Goal: Navigation & Orientation: Find specific page/section

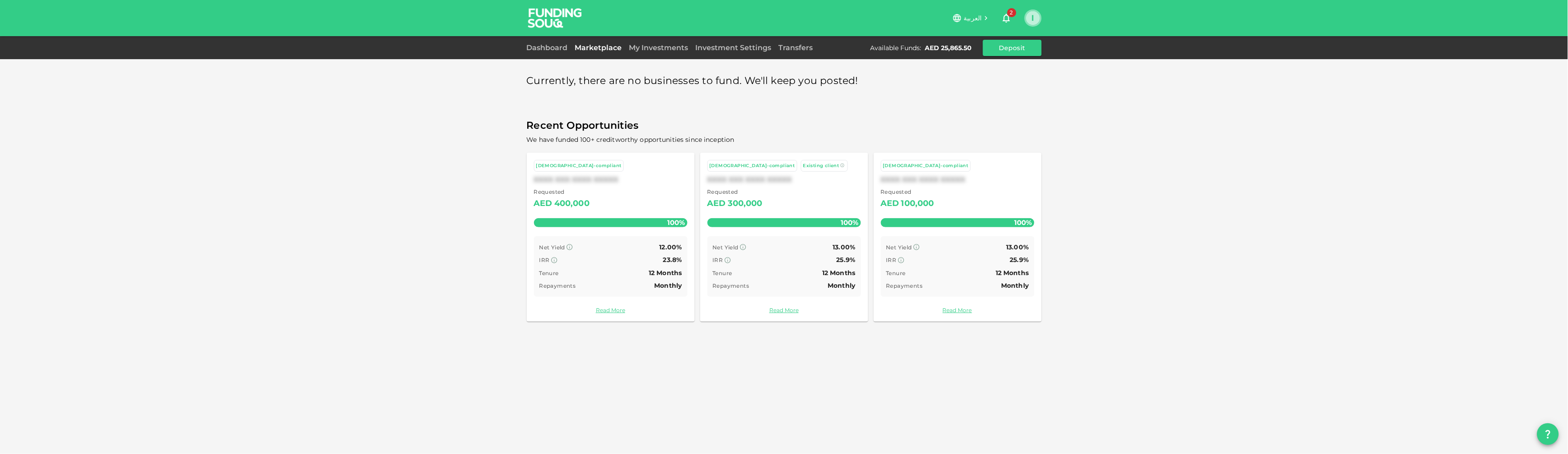
click at [1032, 15] on button "I" at bounding box center [1033, 18] width 13 height 13
click at [970, 85] on div "Sign Out" at bounding box center [973, 88] width 29 height 9
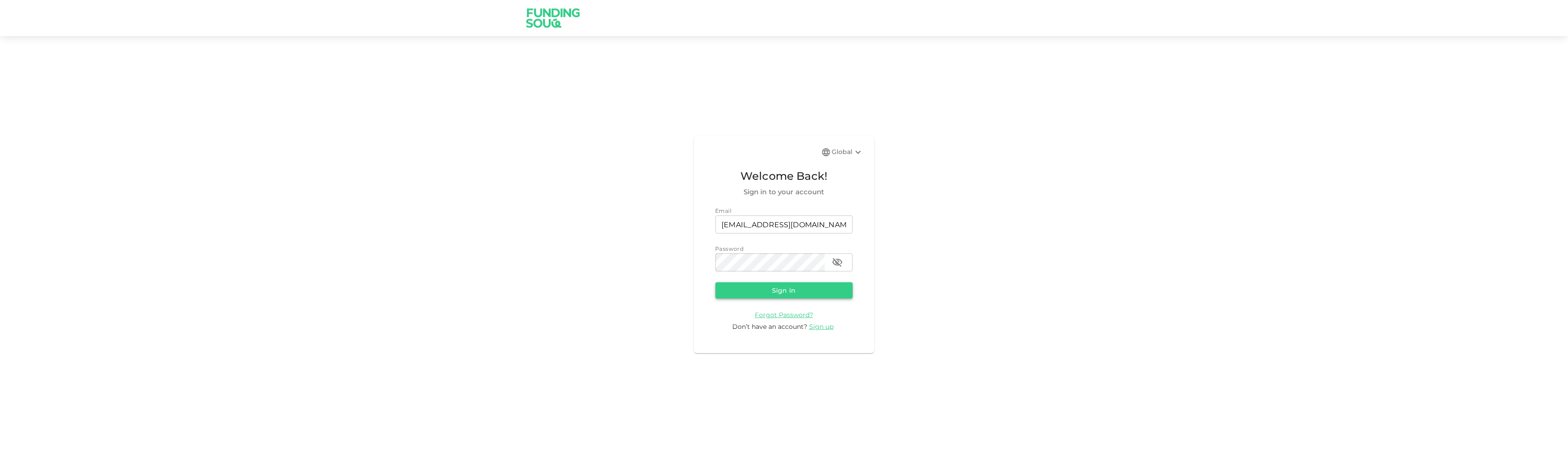
click at [751, 287] on button "Sign in" at bounding box center [785, 290] width 138 height 16
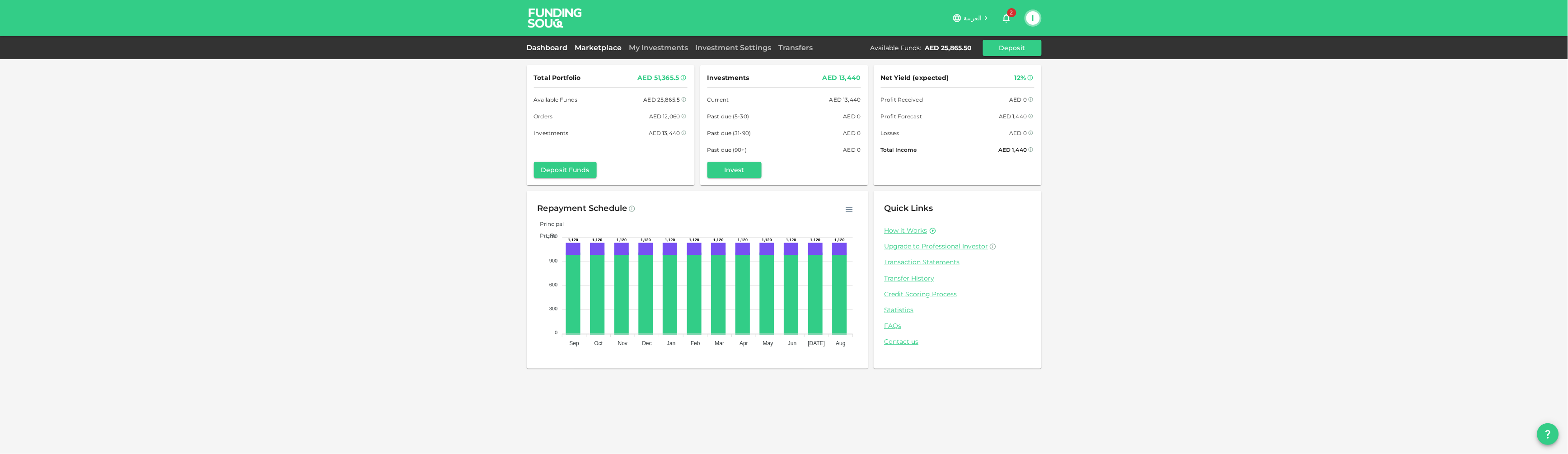
click at [598, 49] on link "Marketplace" at bounding box center [598, 47] width 54 height 9
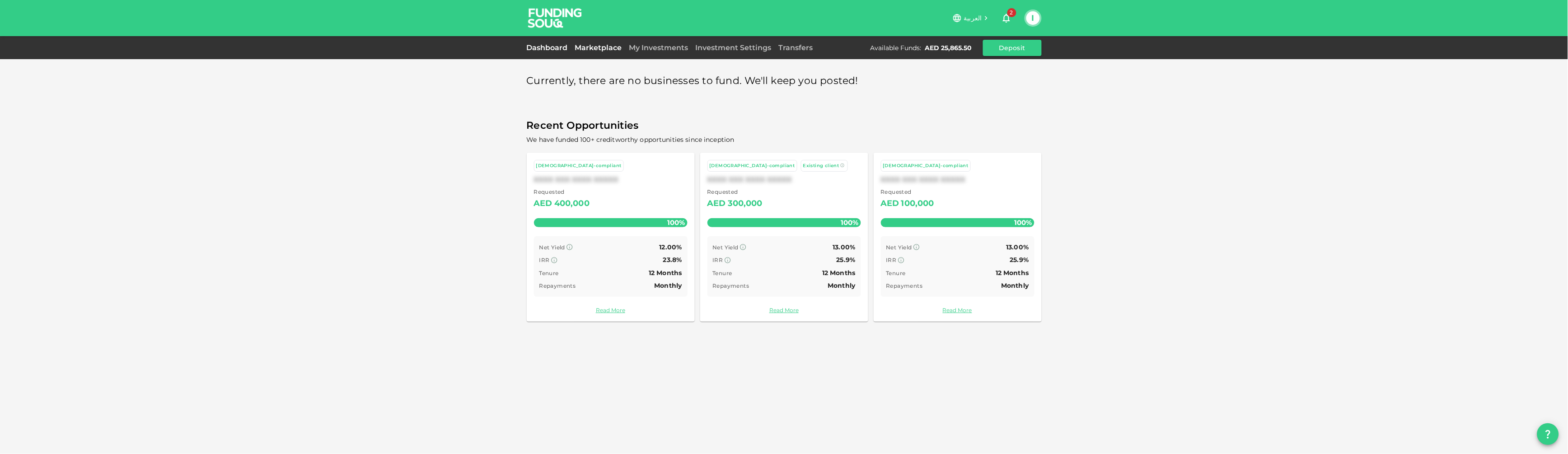
click at [565, 44] on link "Dashboard" at bounding box center [548, 47] width 44 height 9
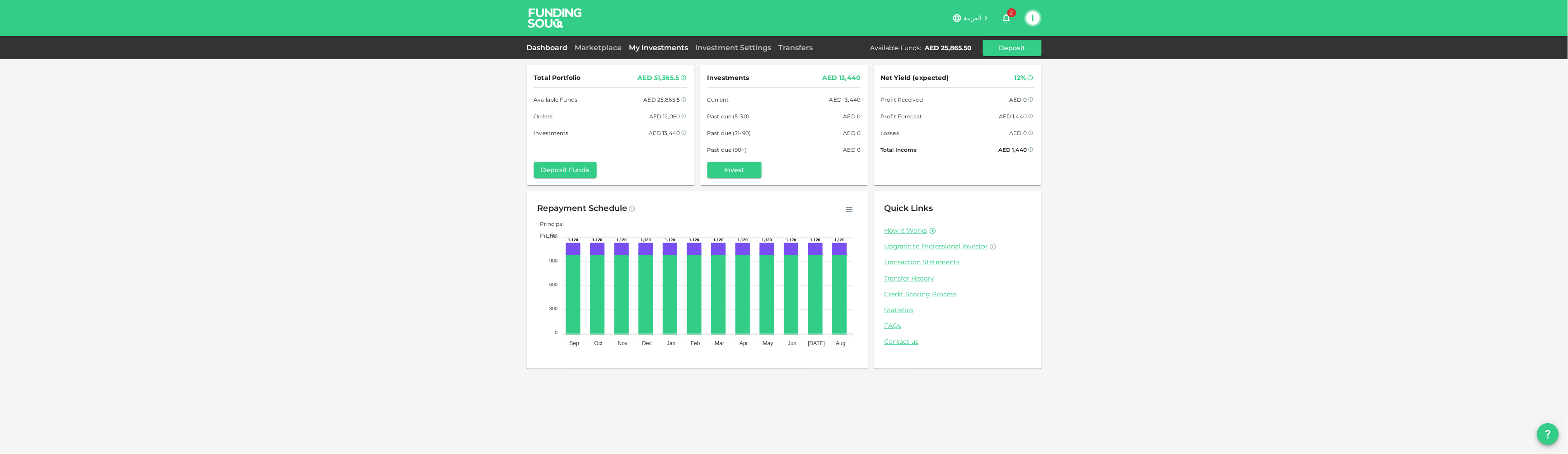
click at [684, 44] on link "My Investments" at bounding box center [659, 47] width 66 height 9
